Goal: Task Accomplishment & Management: Manage account settings

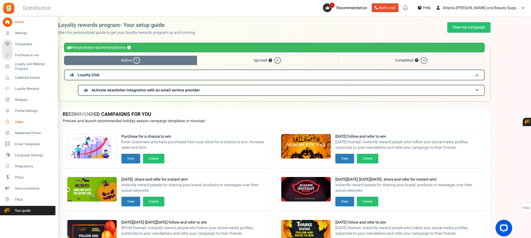
click at [31, 118] on link "Users" at bounding box center [28, 121] width 53 height 9
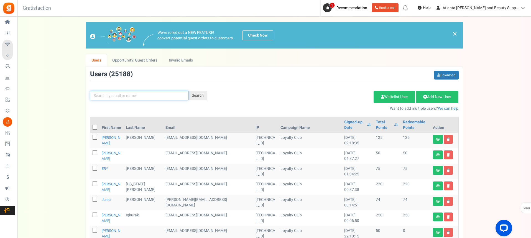
drag, startPoint x: 133, startPoint y: 97, endPoint x: 146, endPoint y: 72, distance: 28.0
click at [133, 95] on input "text" at bounding box center [139, 95] width 98 height 9
type input "[PERSON_NAME]"
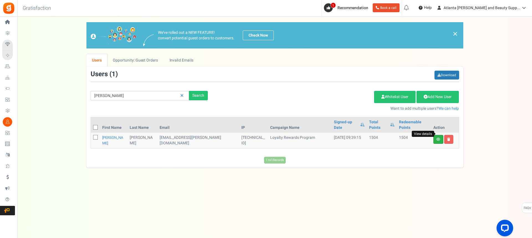
click at [436, 138] on icon at bounding box center [438, 139] width 4 height 3
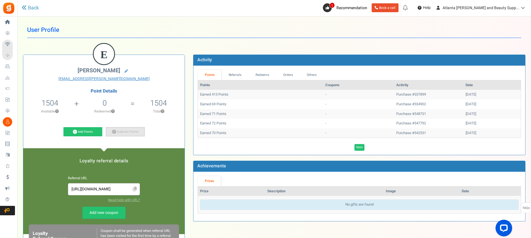
click at [128, 133] on link "Subtract Points" at bounding box center [125, 131] width 39 height 9
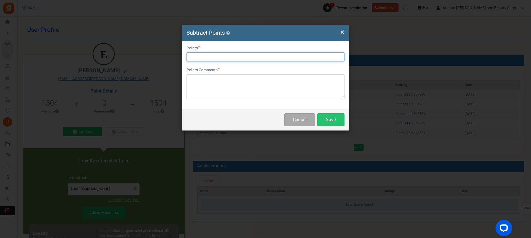
click at [210, 55] on input "text" at bounding box center [265, 56] width 158 height 9
type input "1504"
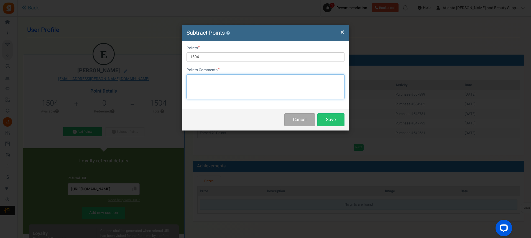
click at [227, 89] on textarea at bounding box center [265, 86] width 158 height 25
type textarea "O"
type textarea "Points used on order #557899"
click at [336, 122] on button "Save" at bounding box center [330, 119] width 27 height 13
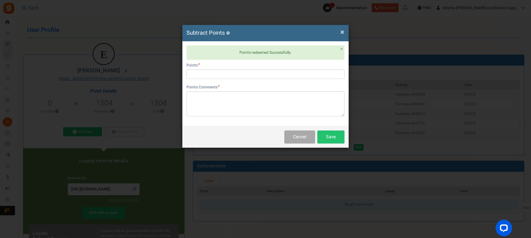
click at [342, 32] on span "×" at bounding box center [342, 32] width 4 height 11
